Goal: Task Accomplishment & Management: Manage account settings

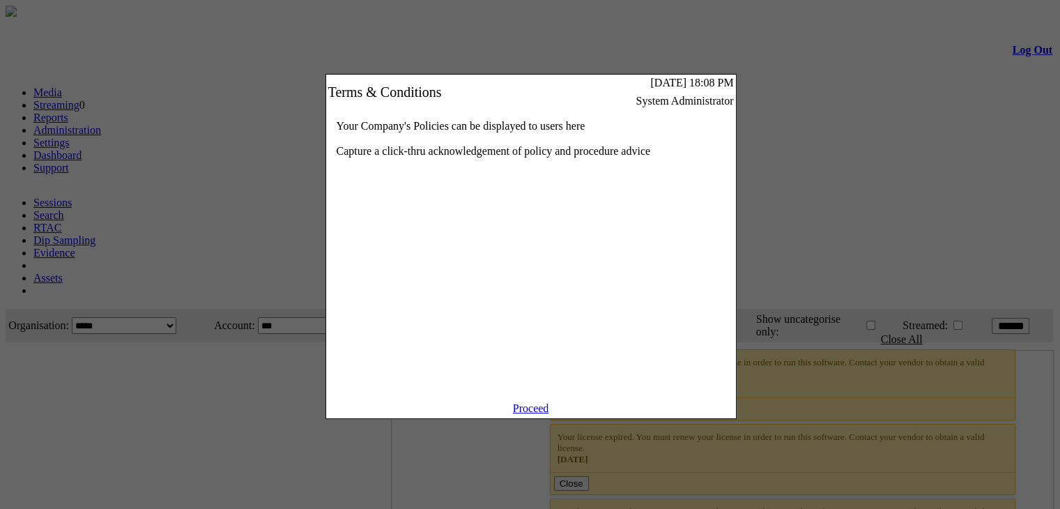
click at [536, 414] on link "Proceed" at bounding box center [531, 408] width 36 height 12
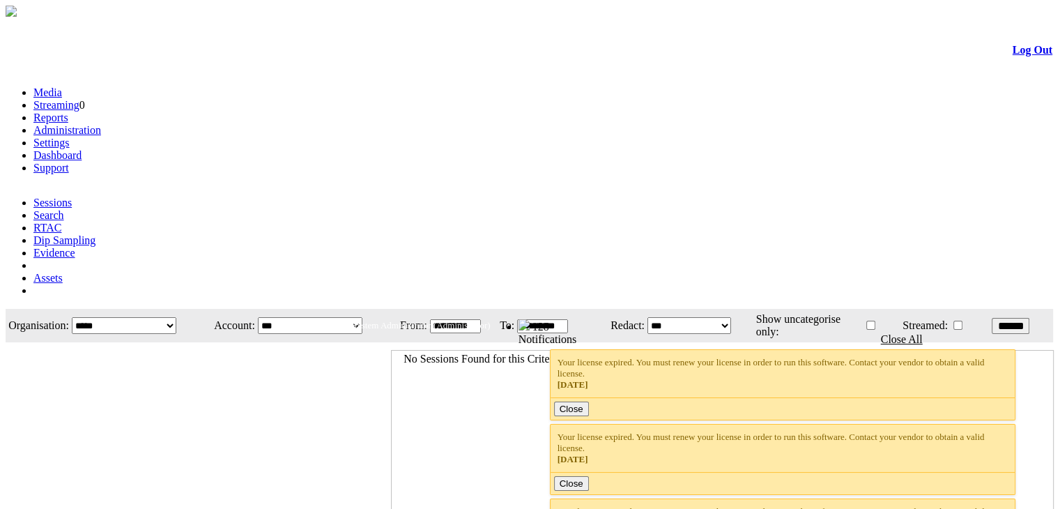
click at [70, 137] on link "Settings" at bounding box center [51, 143] width 36 height 12
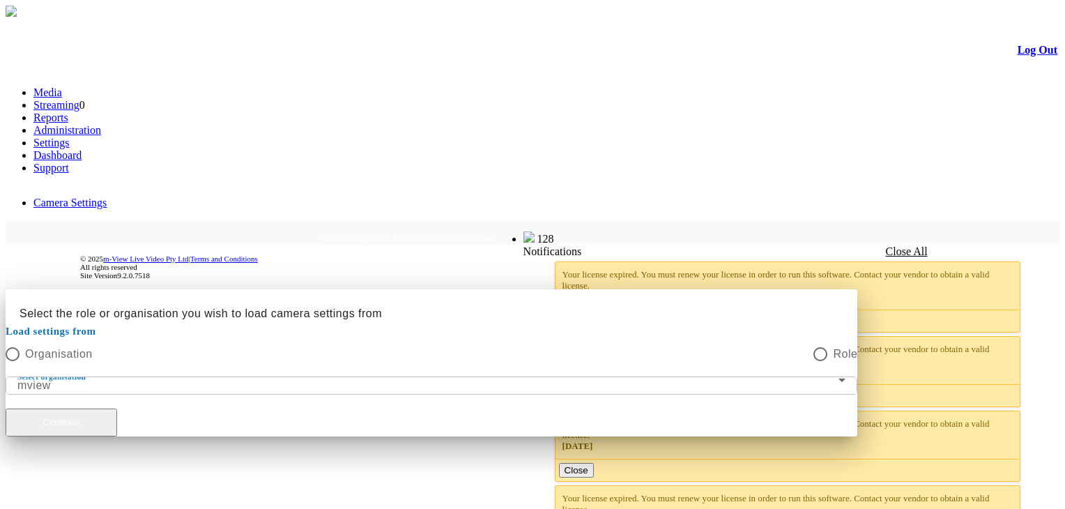
click at [117, 408] on button "Continue" at bounding box center [61, 422] width 111 height 28
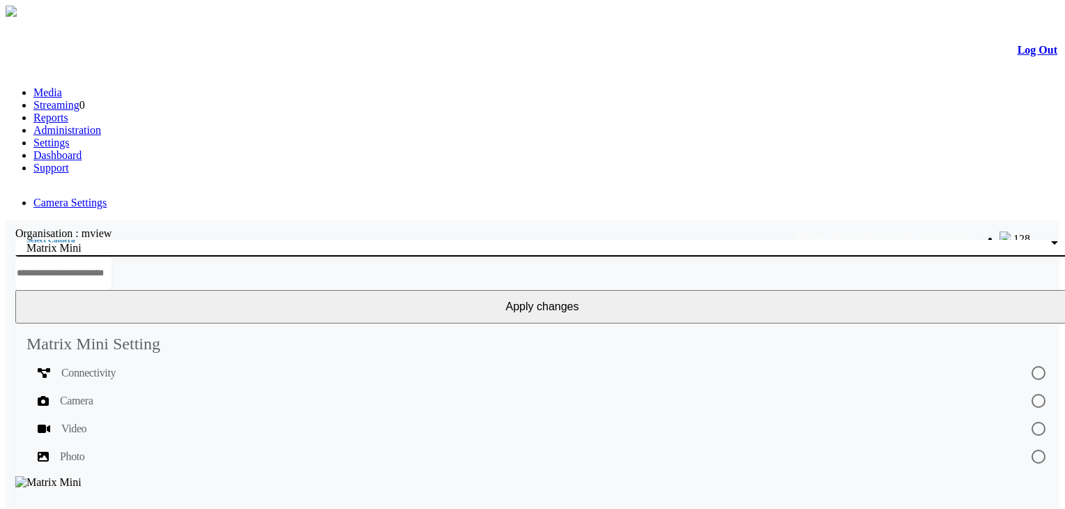
click at [195, 242] on div "Matrix Mini" at bounding box center [538, 248] width 1024 height 13
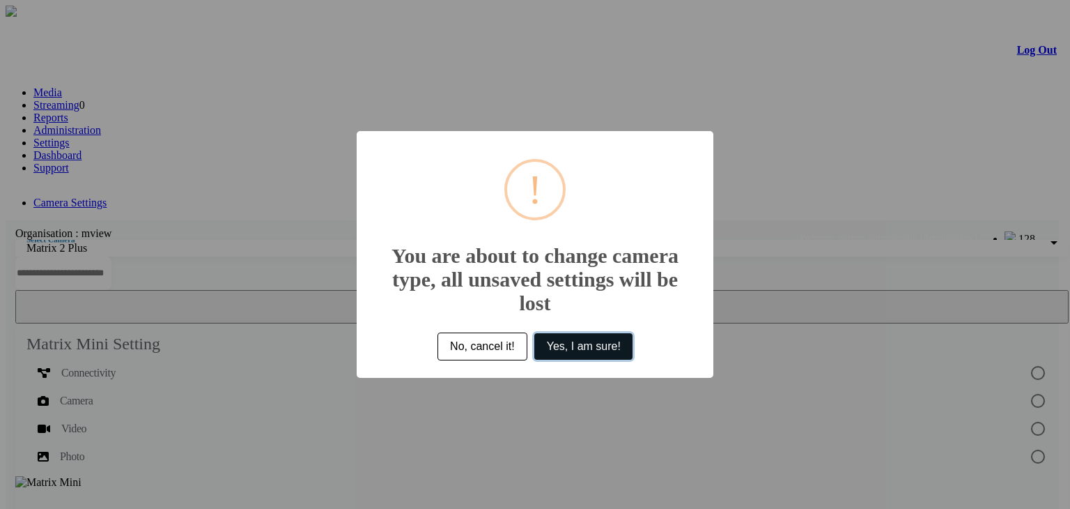
click at [571, 350] on button "Yes, I am sure!" at bounding box center [583, 346] width 98 height 26
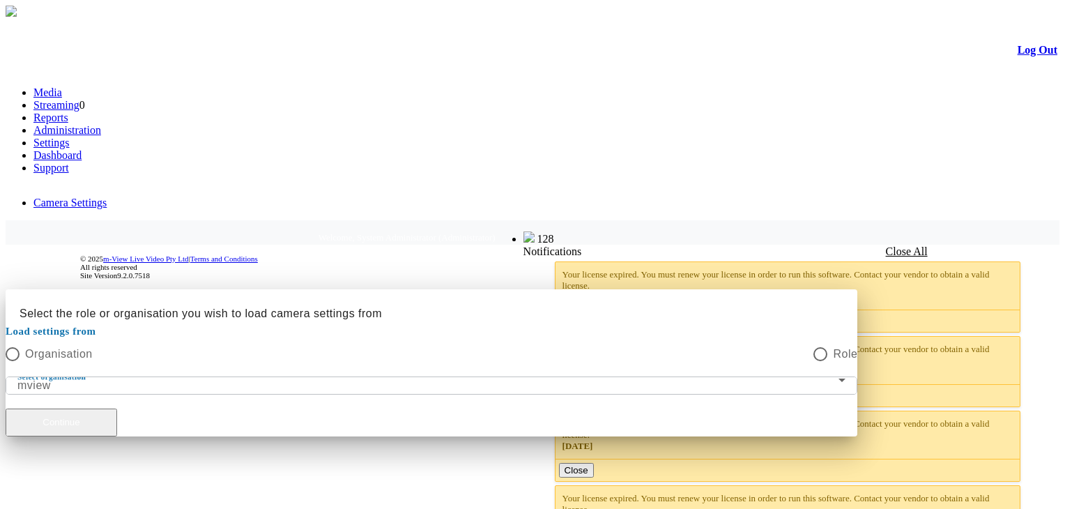
click at [117, 408] on button "Continue" at bounding box center [61, 422] width 111 height 28
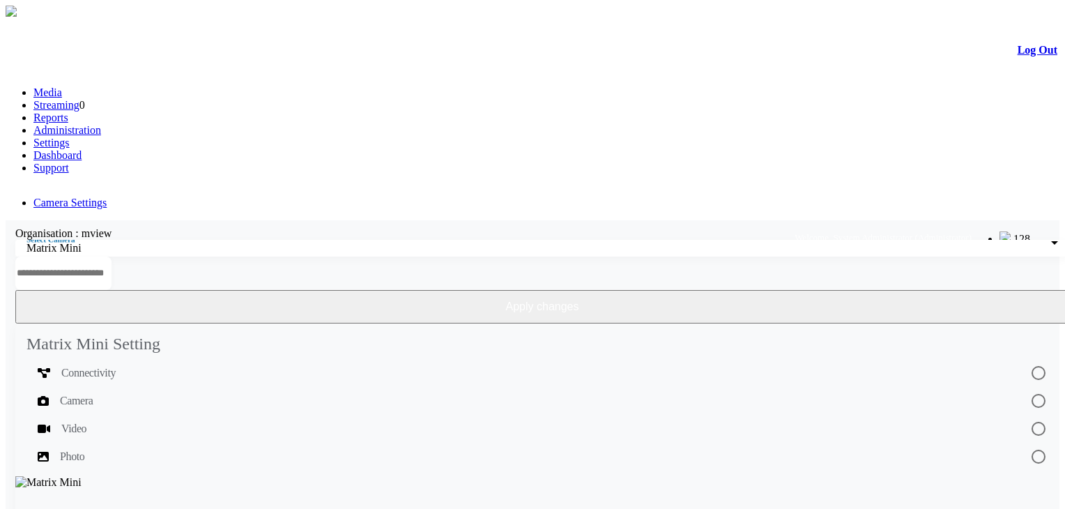
click at [914, 290] on button "Apply changes" at bounding box center [541, 306] width 1053 height 33
click at [86, 420] on span "Video" at bounding box center [73, 428] width 25 height 17
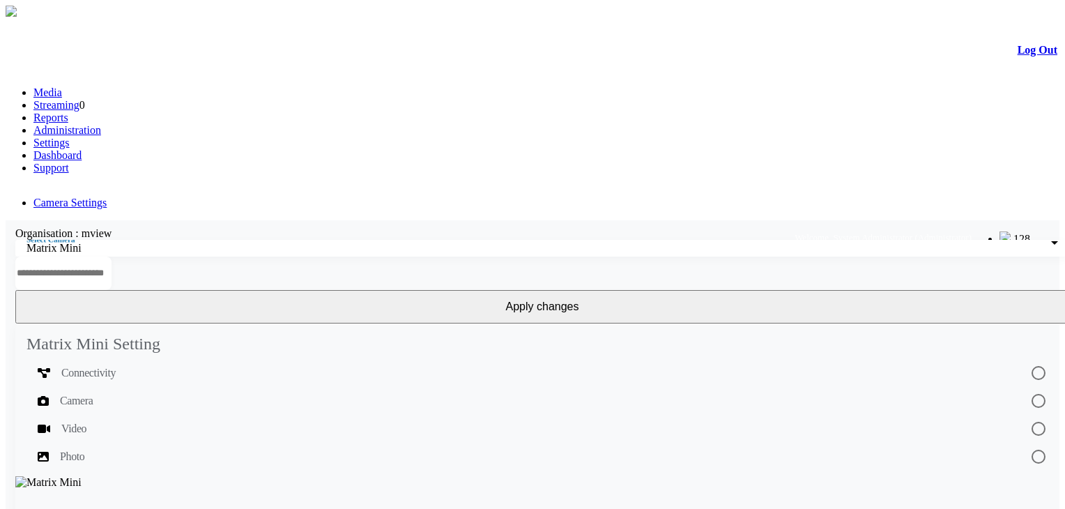
scroll to position [2, 0]
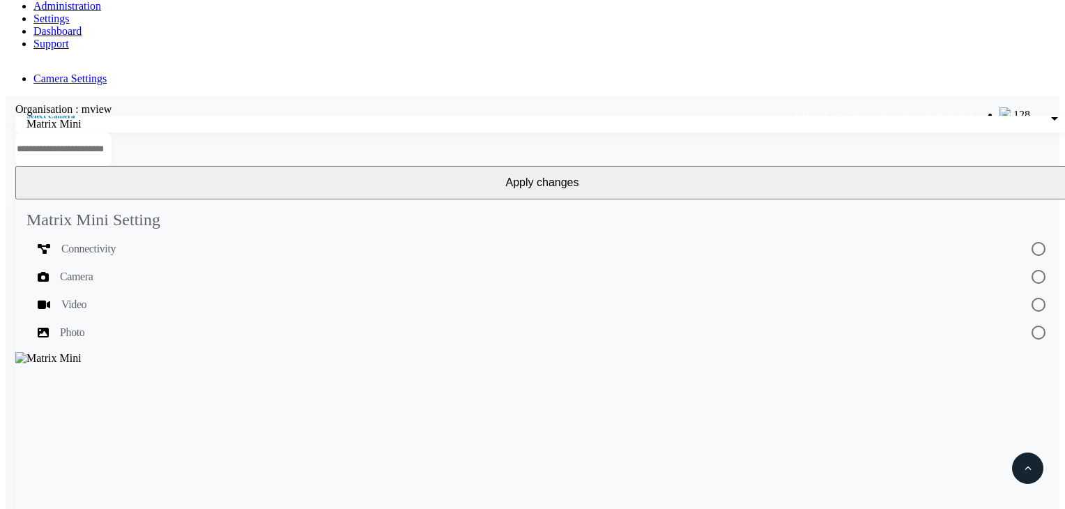
scroll to position [123, 0]
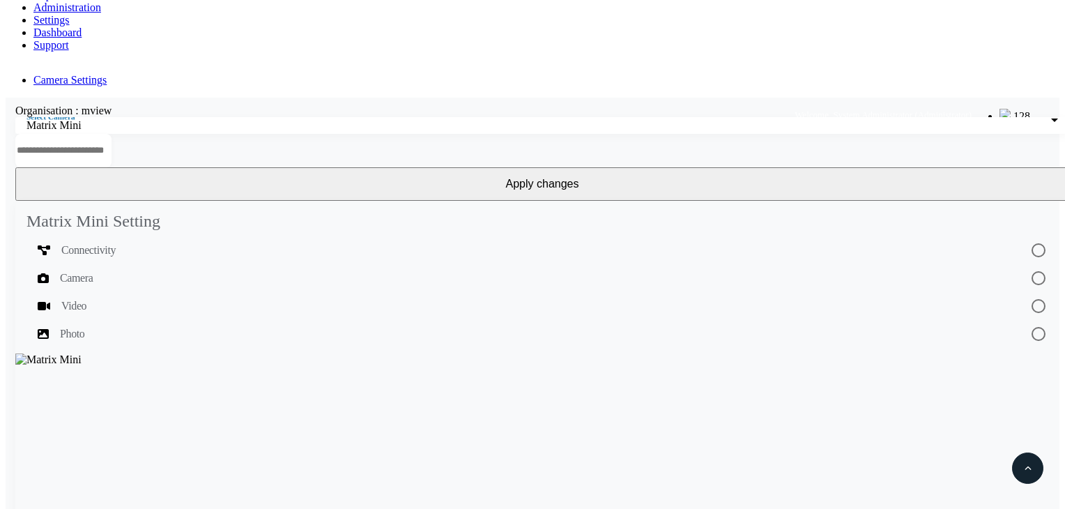
click at [948, 167] on button "Apply changes" at bounding box center [541, 183] width 1053 height 33
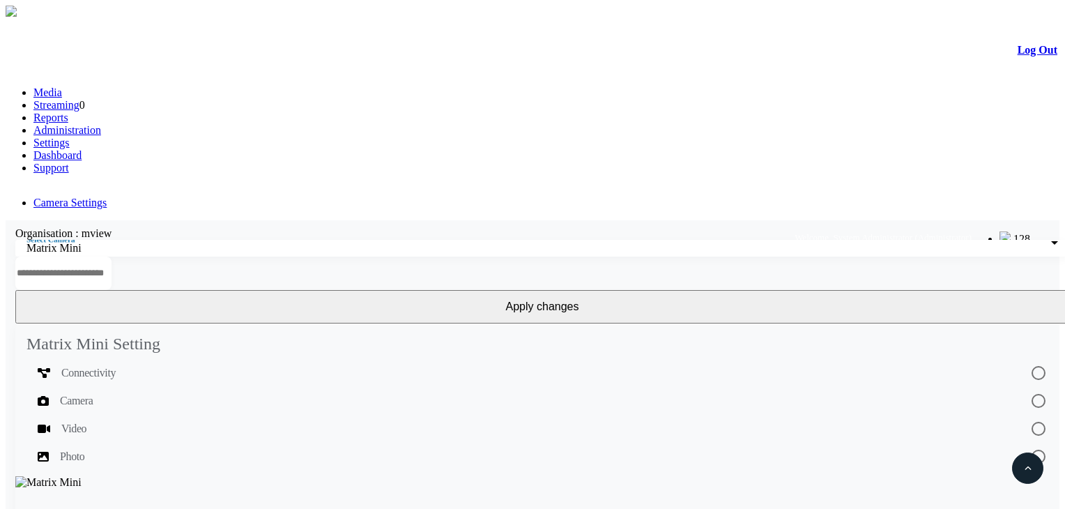
click at [897, 290] on button "Apply changes" at bounding box center [541, 306] width 1053 height 33
click at [941, 290] on button "Apply changes" at bounding box center [541, 306] width 1053 height 33
